Goal: Information Seeking & Learning: Learn about a topic

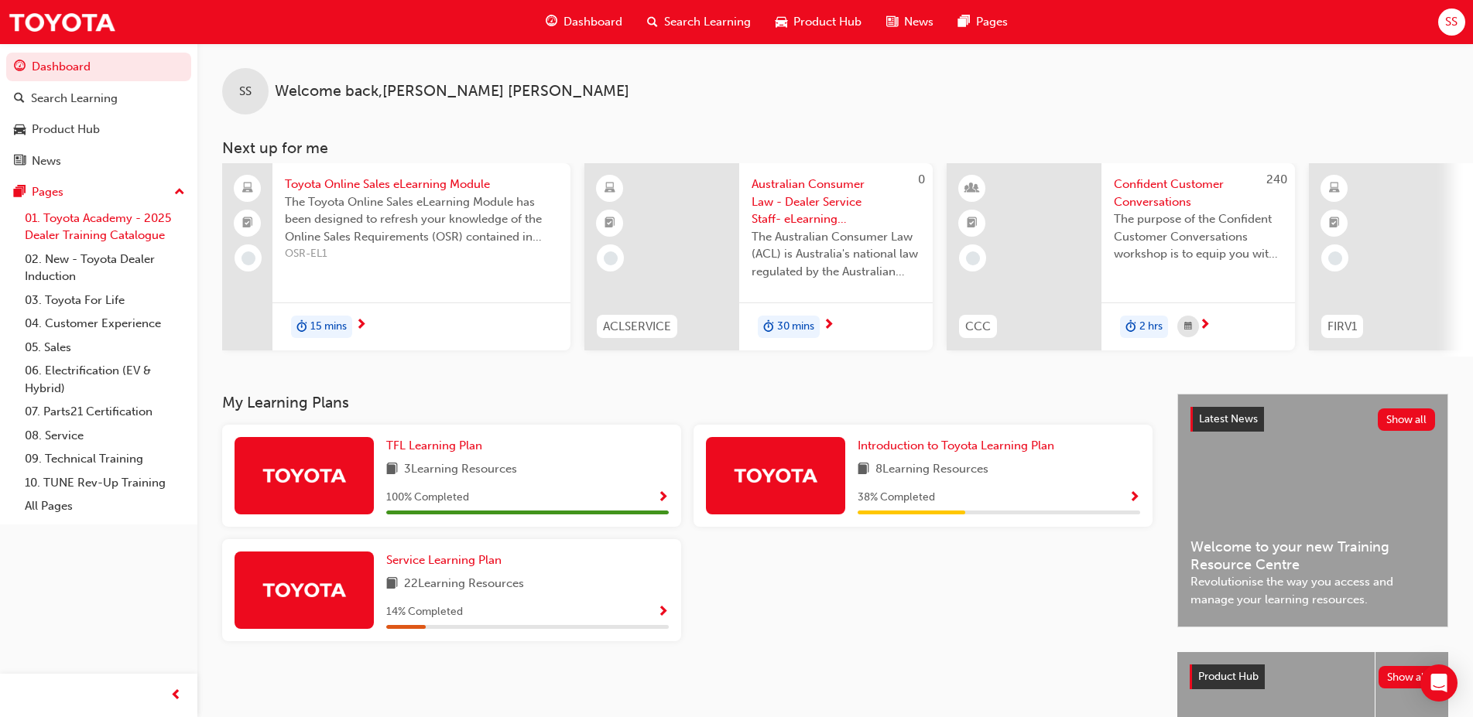
click at [114, 224] on link "01. Toyota Academy - 2025 Dealer Training Catalogue" at bounding box center [105, 227] width 173 height 41
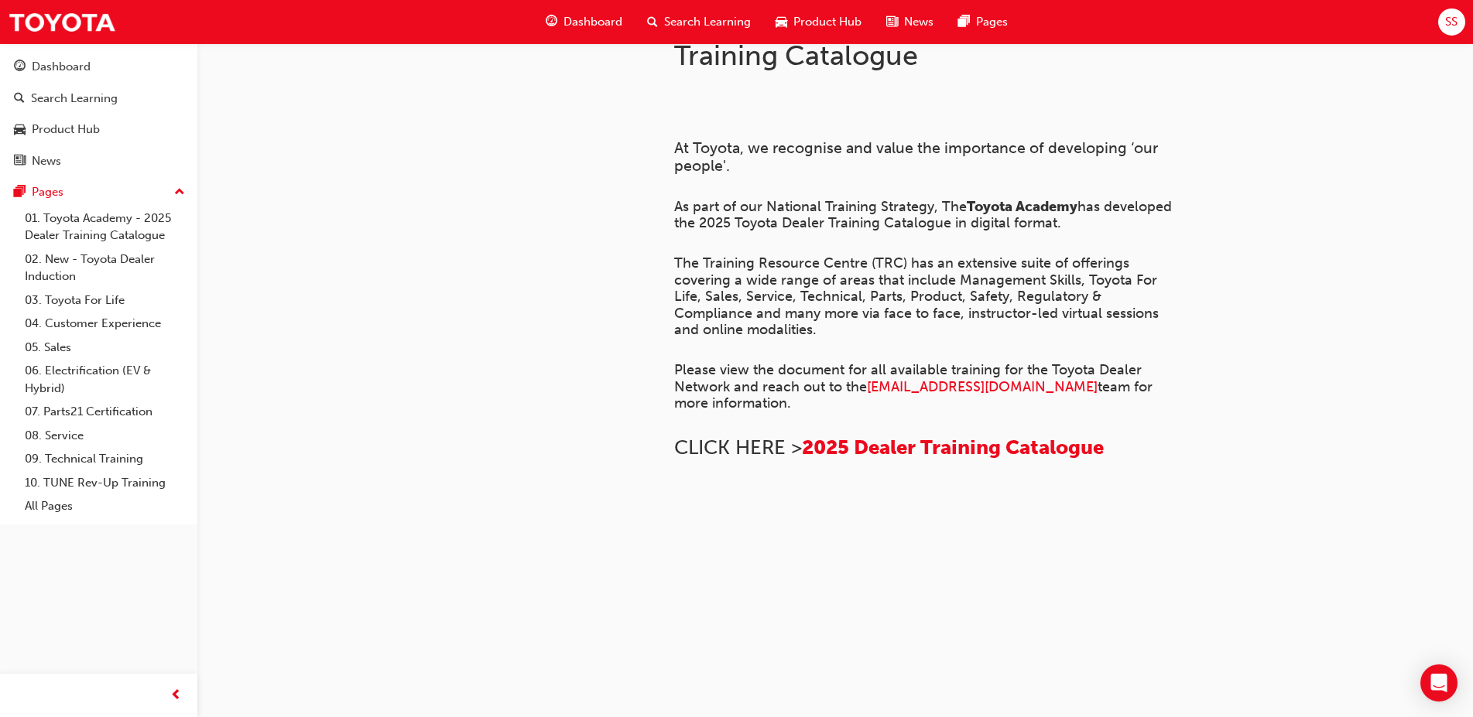
scroll to position [1026, 0]
click at [58, 267] on link "02. New - Toyota Dealer Induction" at bounding box center [105, 268] width 173 height 41
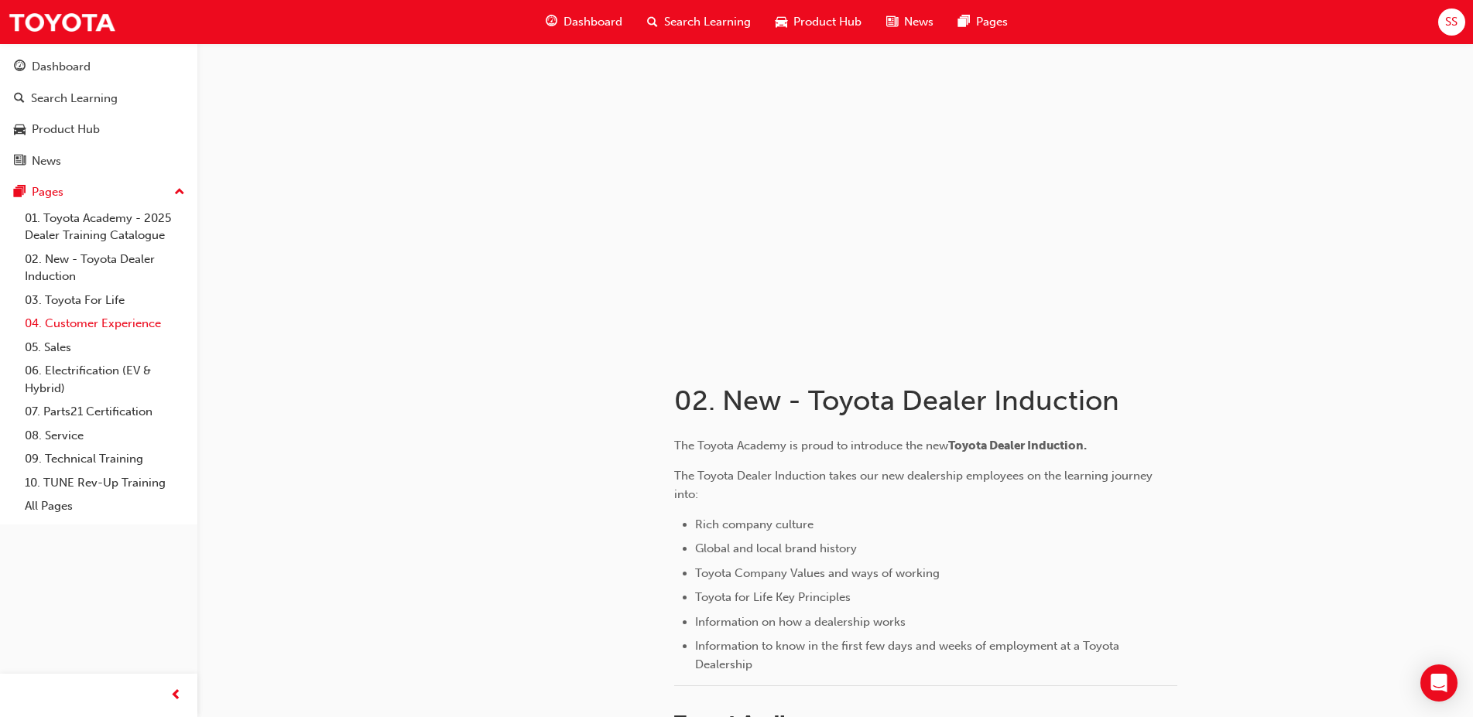
click at [101, 326] on link "04. Customer Experience" at bounding box center [105, 324] width 173 height 24
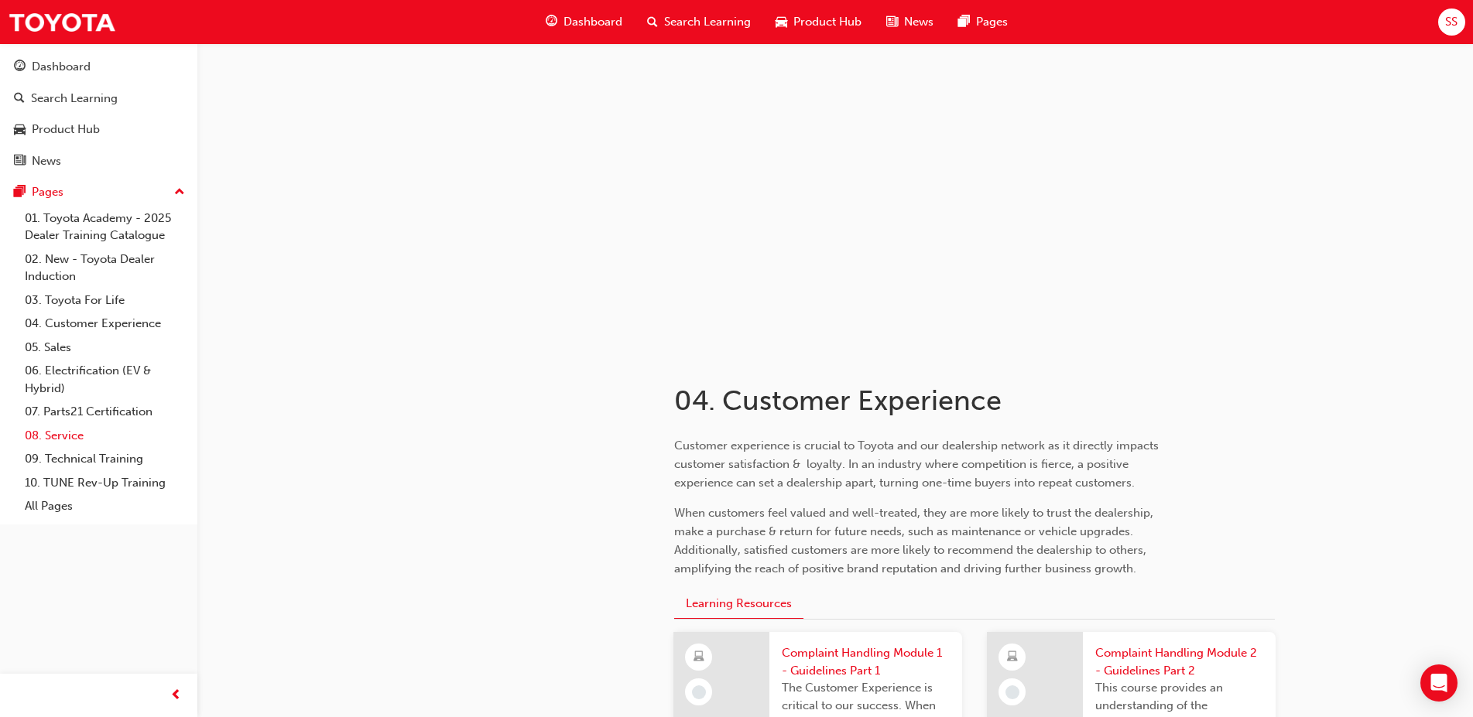
click at [57, 435] on link "08. Service" at bounding box center [105, 436] width 173 height 24
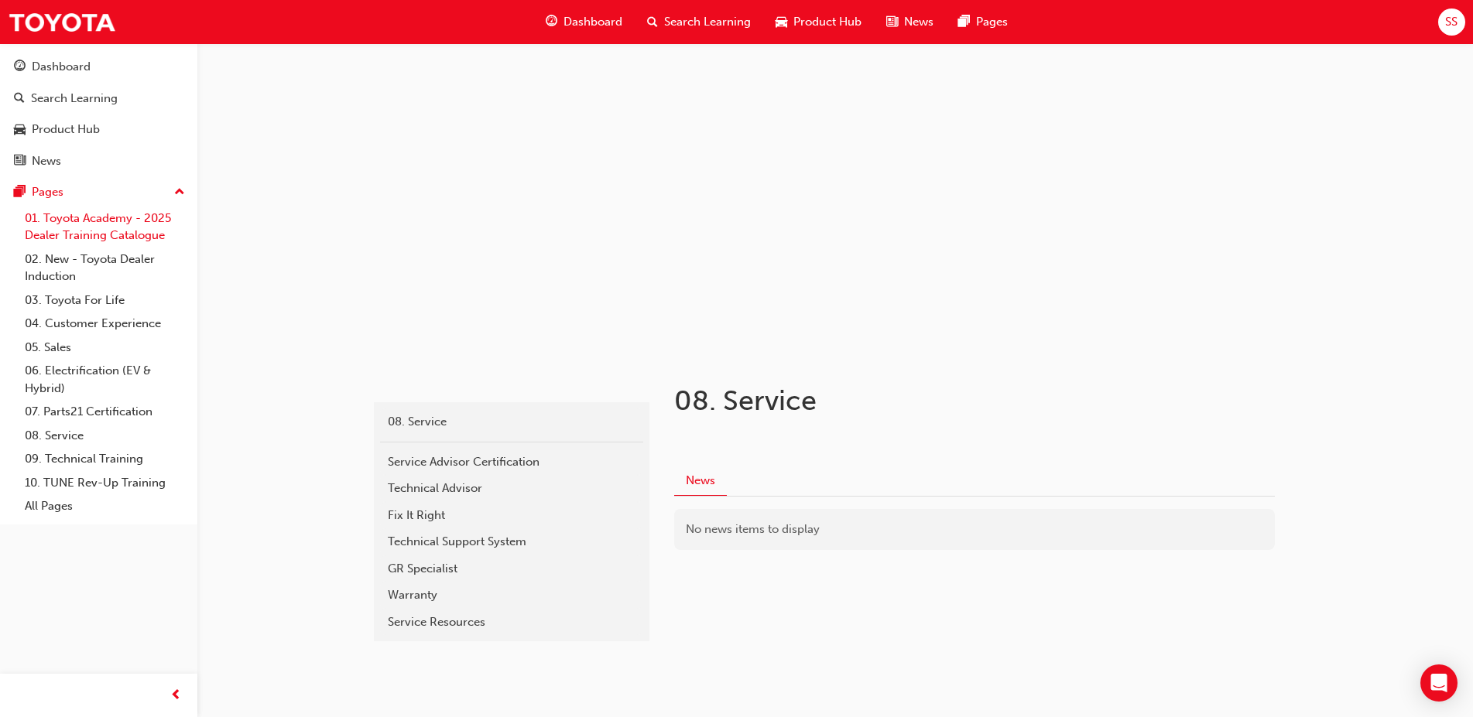
click at [104, 223] on link "01. Toyota Academy - 2025 Dealer Training Catalogue" at bounding box center [105, 227] width 173 height 41
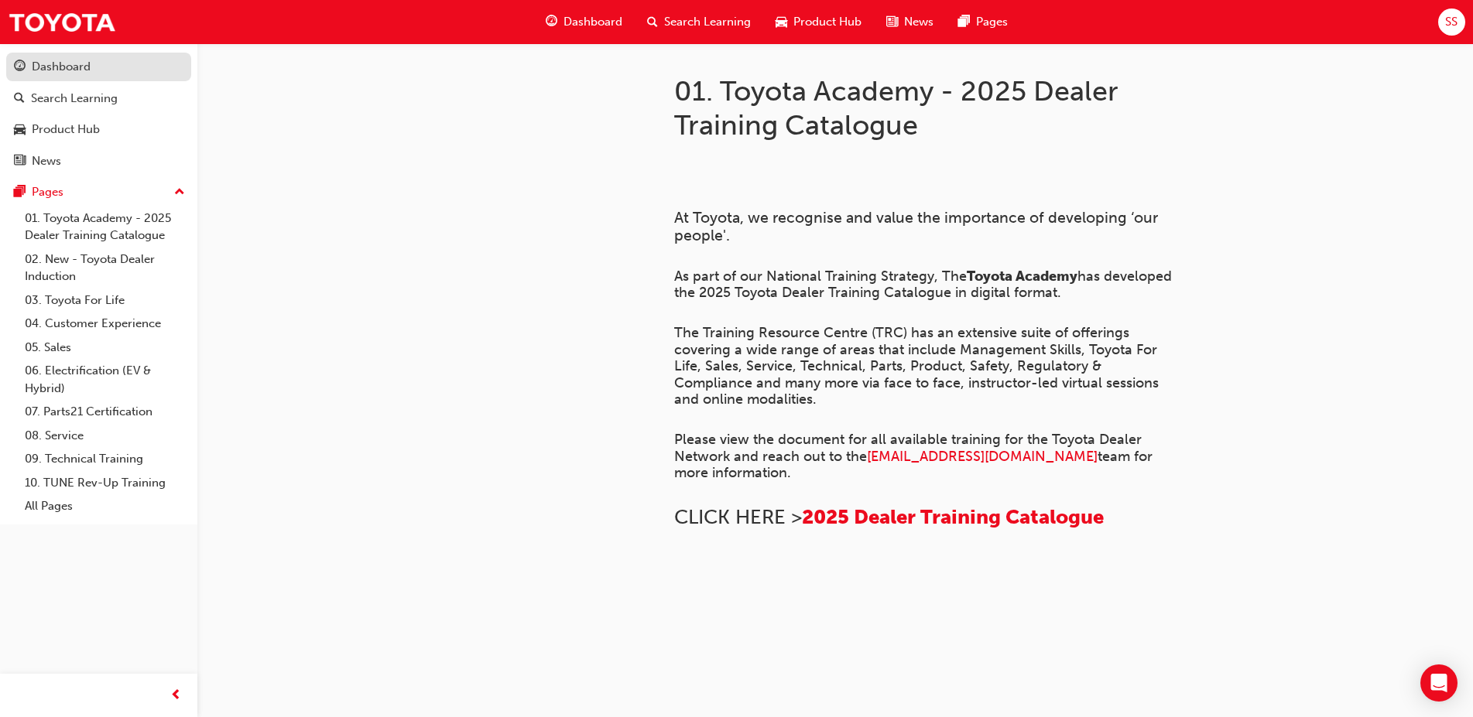
click at [73, 73] on div "Dashboard" at bounding box center [61, 67] width 59 height 18
